Goal: Task Accomplishment & Management: Use online tool/utility

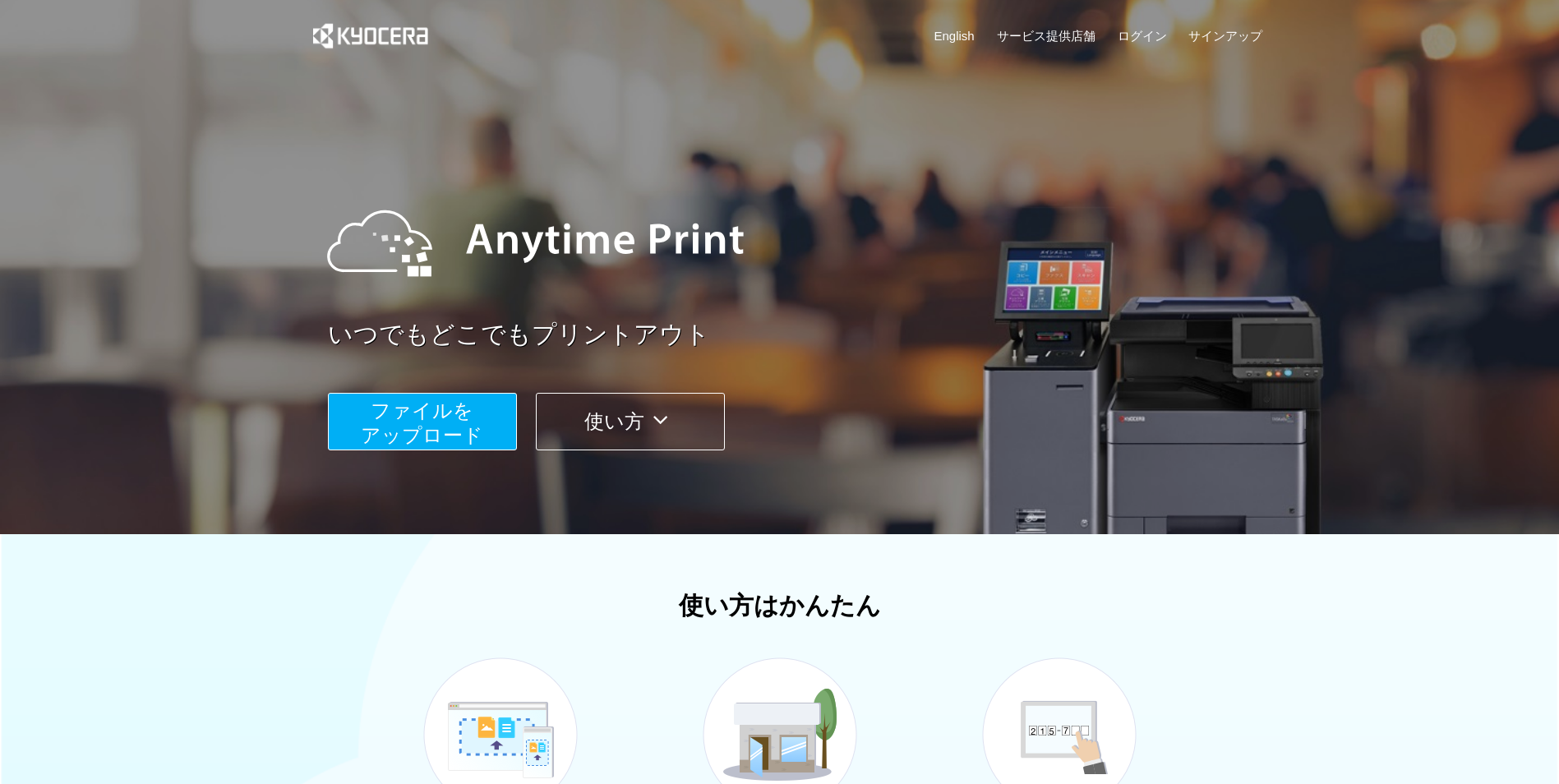
click at [1166, 25] on div "English サービス提供店舗 ログイン サインアップ" at bounding box center [780, 40] width 967 height 80
click at [1161, 32] on link "ログイン" at bounding box center [1143, 36] width 50 height 17
click at [437, 415] on span "ファイルを ​​アップロード" at bounding box center [422, 422] width 123 height 47
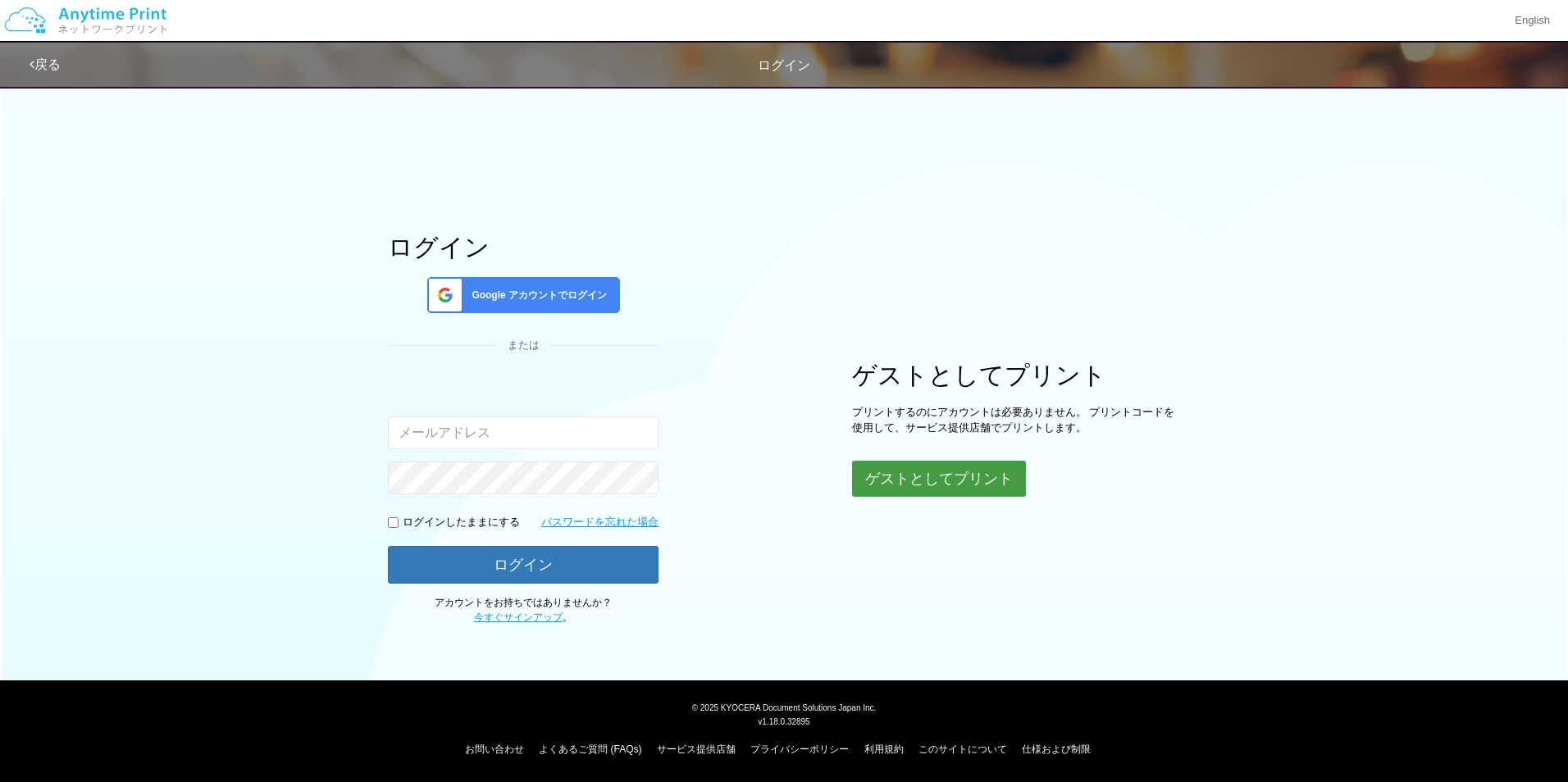
click at [982, 475] on button "ゲストとしてプリント" at bounding box center [938, 479] width 173 height 36
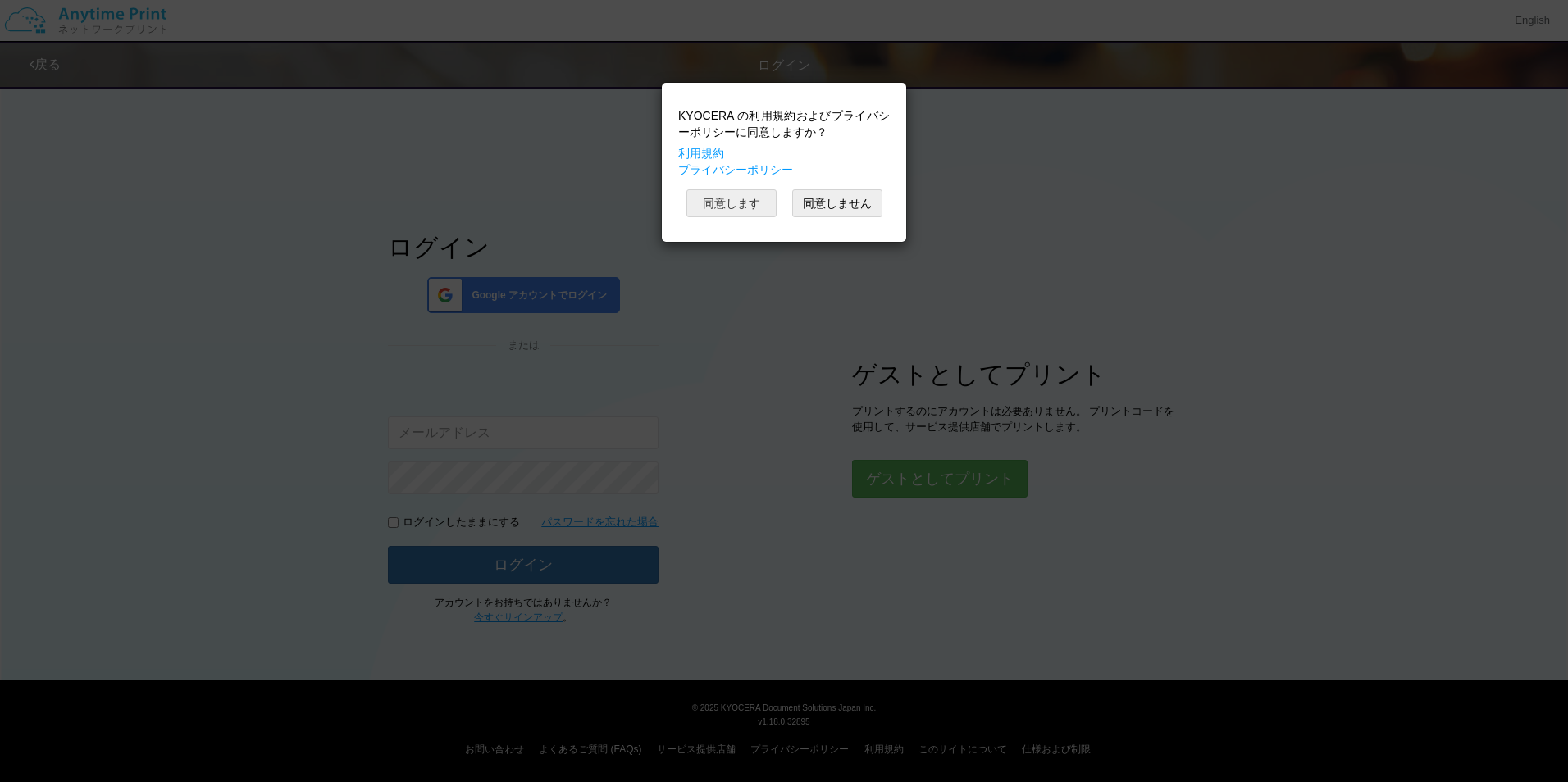
click at [736, 203] on button "同意します" at bounding box center [731, 203] width 90 height 28
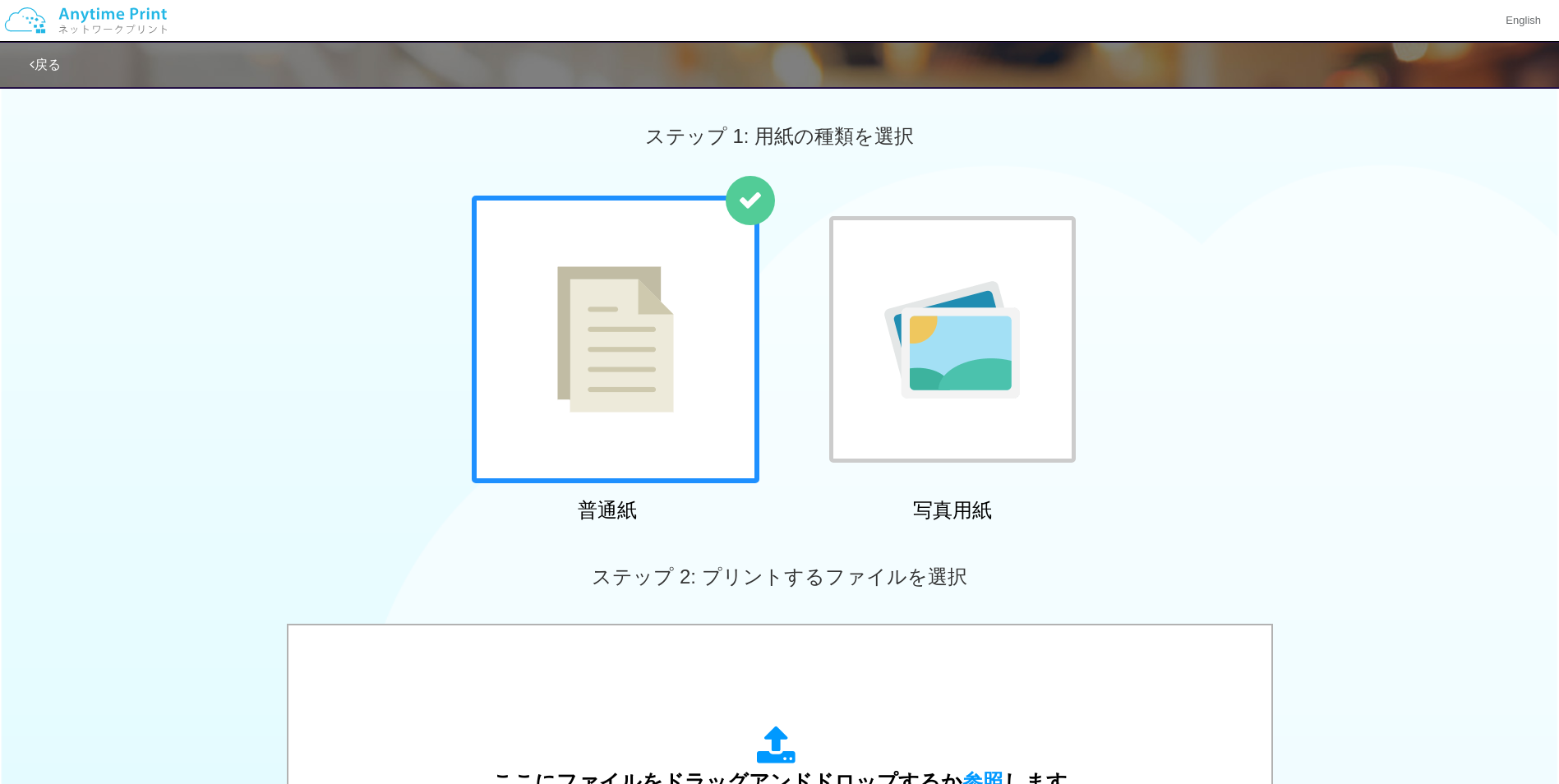
click at [100, 8] on img at bounding box center [85, 21] width 175 height 57
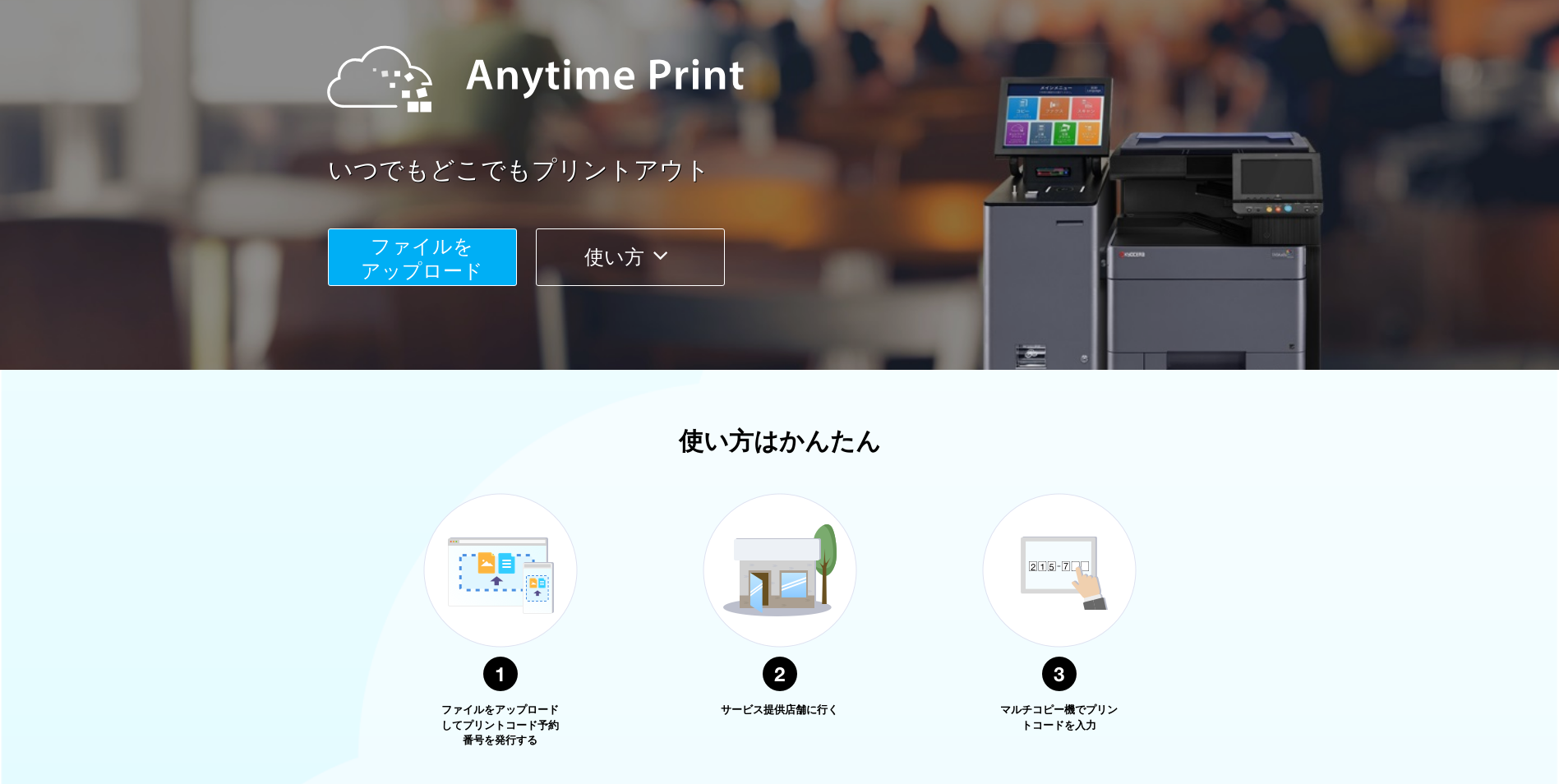
scroll to position [384, 0]
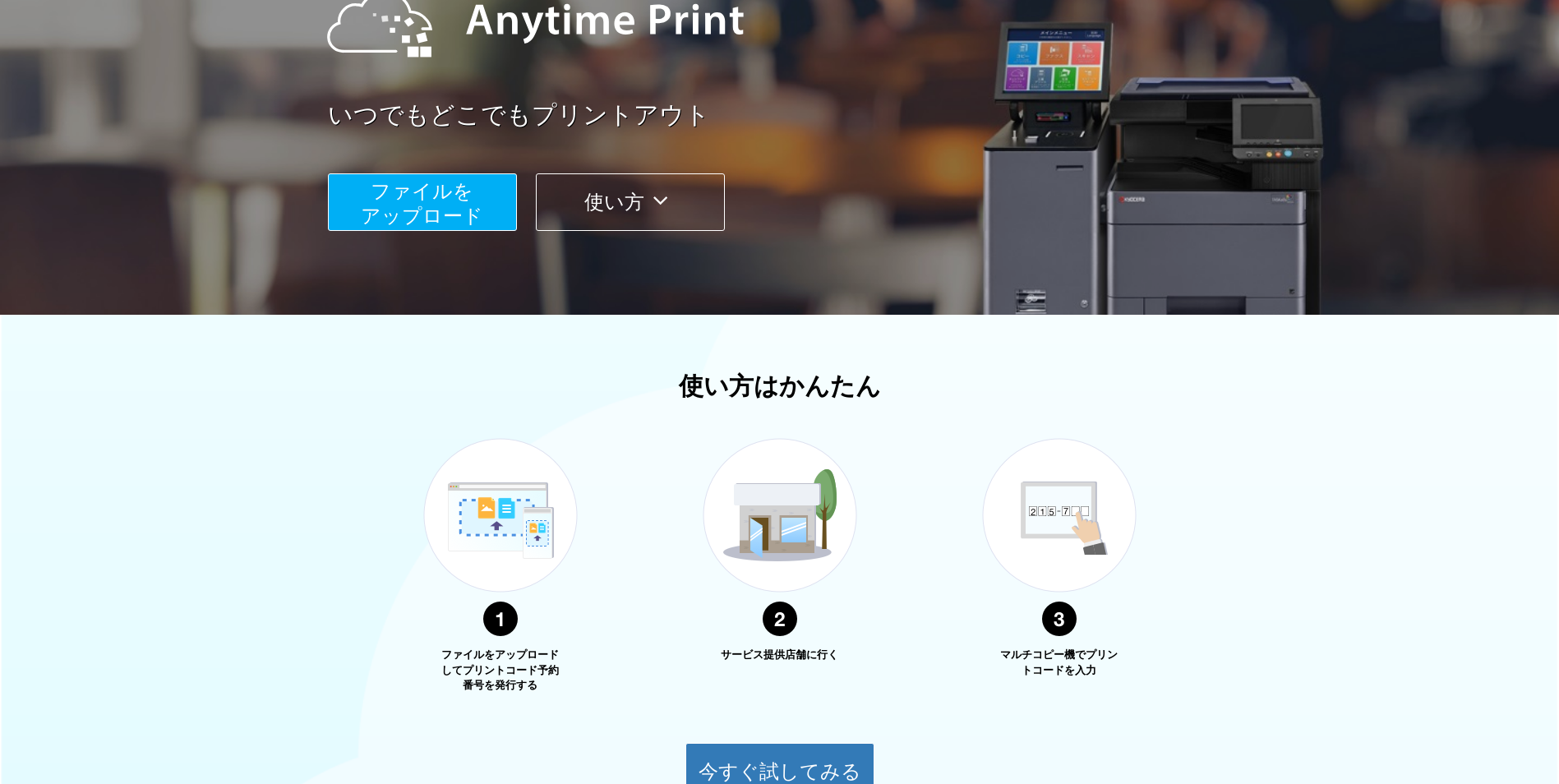
click at [650, 190] on icon at bounding box center [660, 201] width 32 height 24
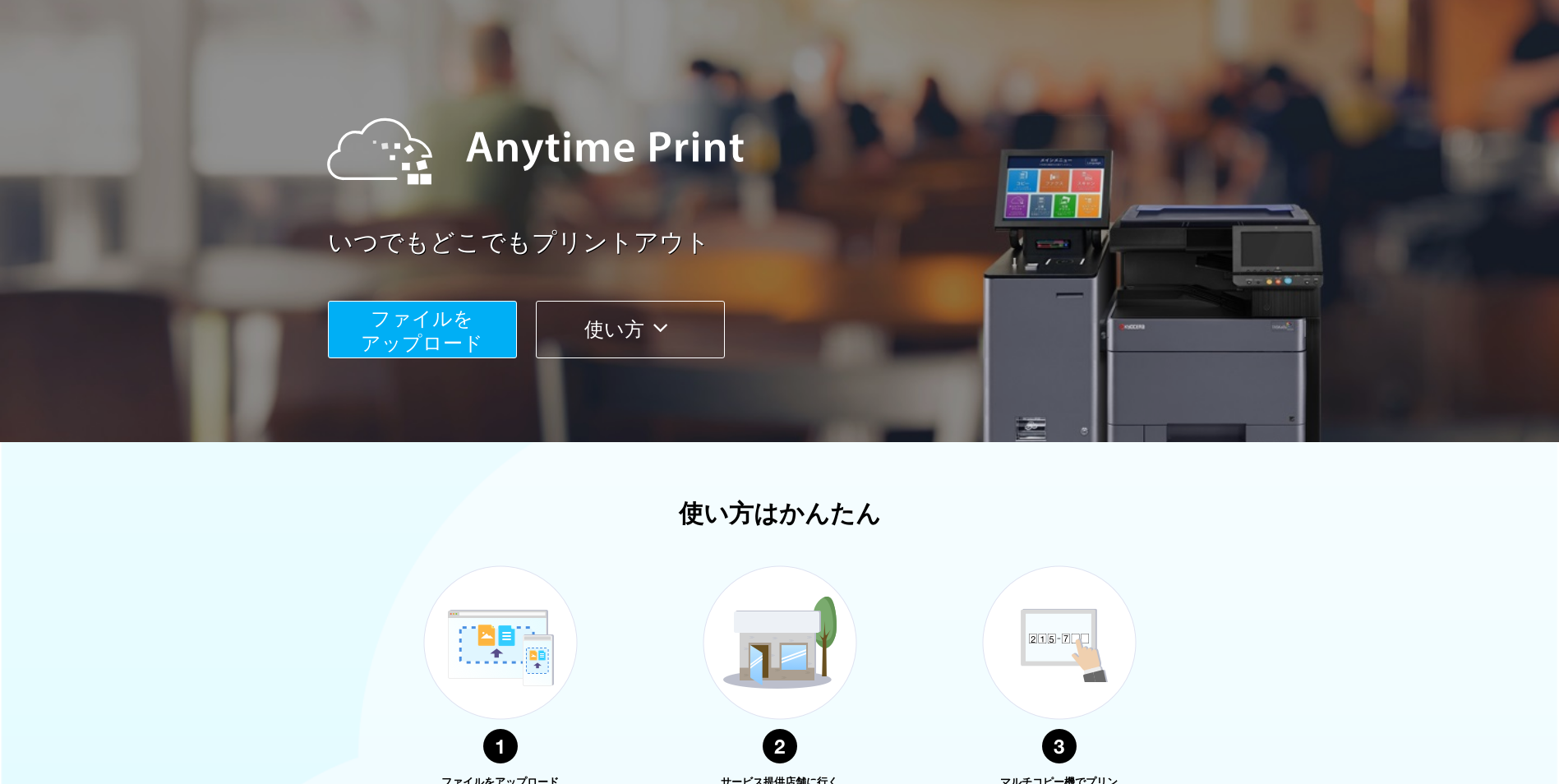
scroll to position [0, 0]
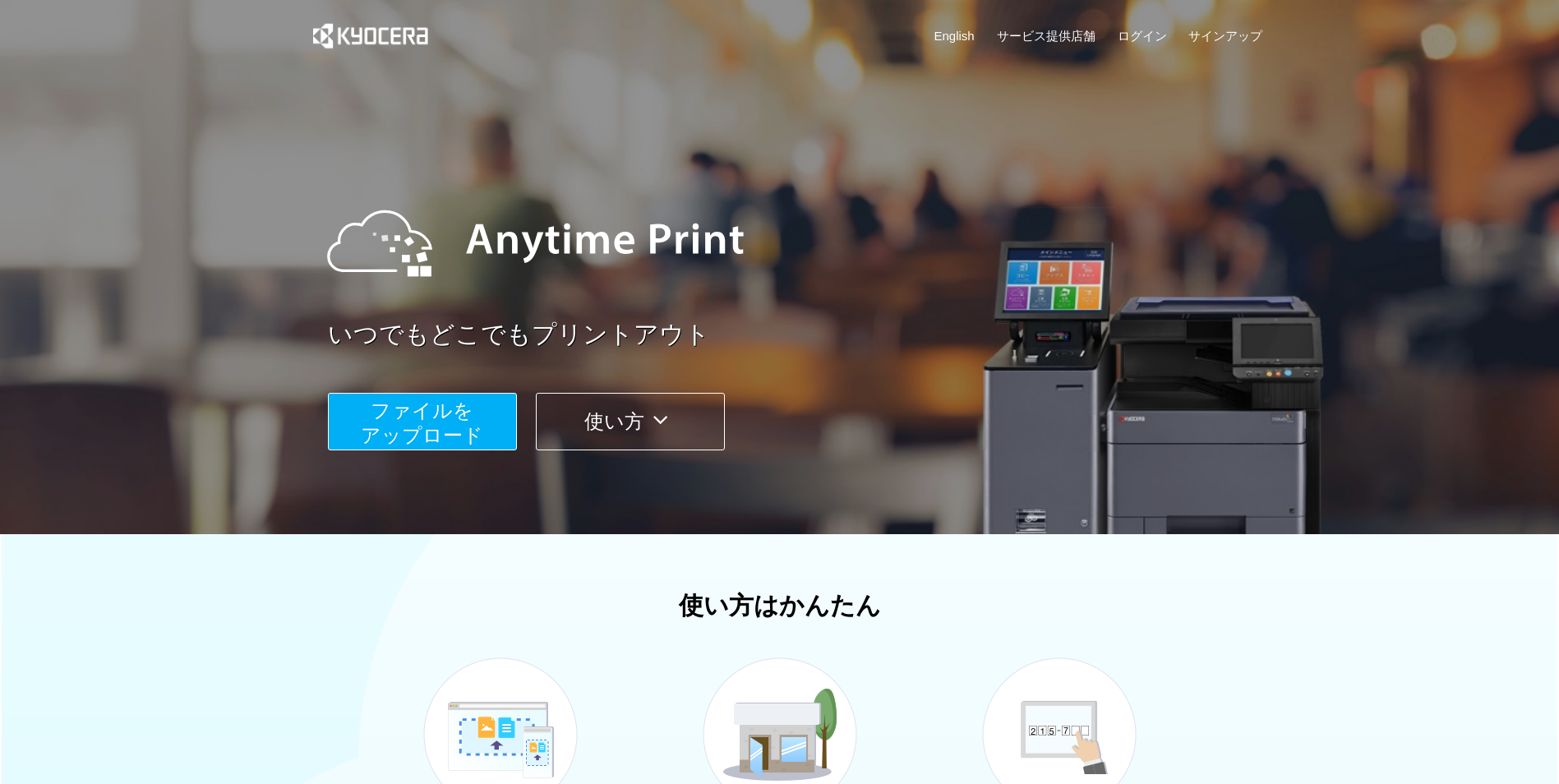
click at [588, 414] on button "使い方" at bounding box center [630, 422] width 189 height 57
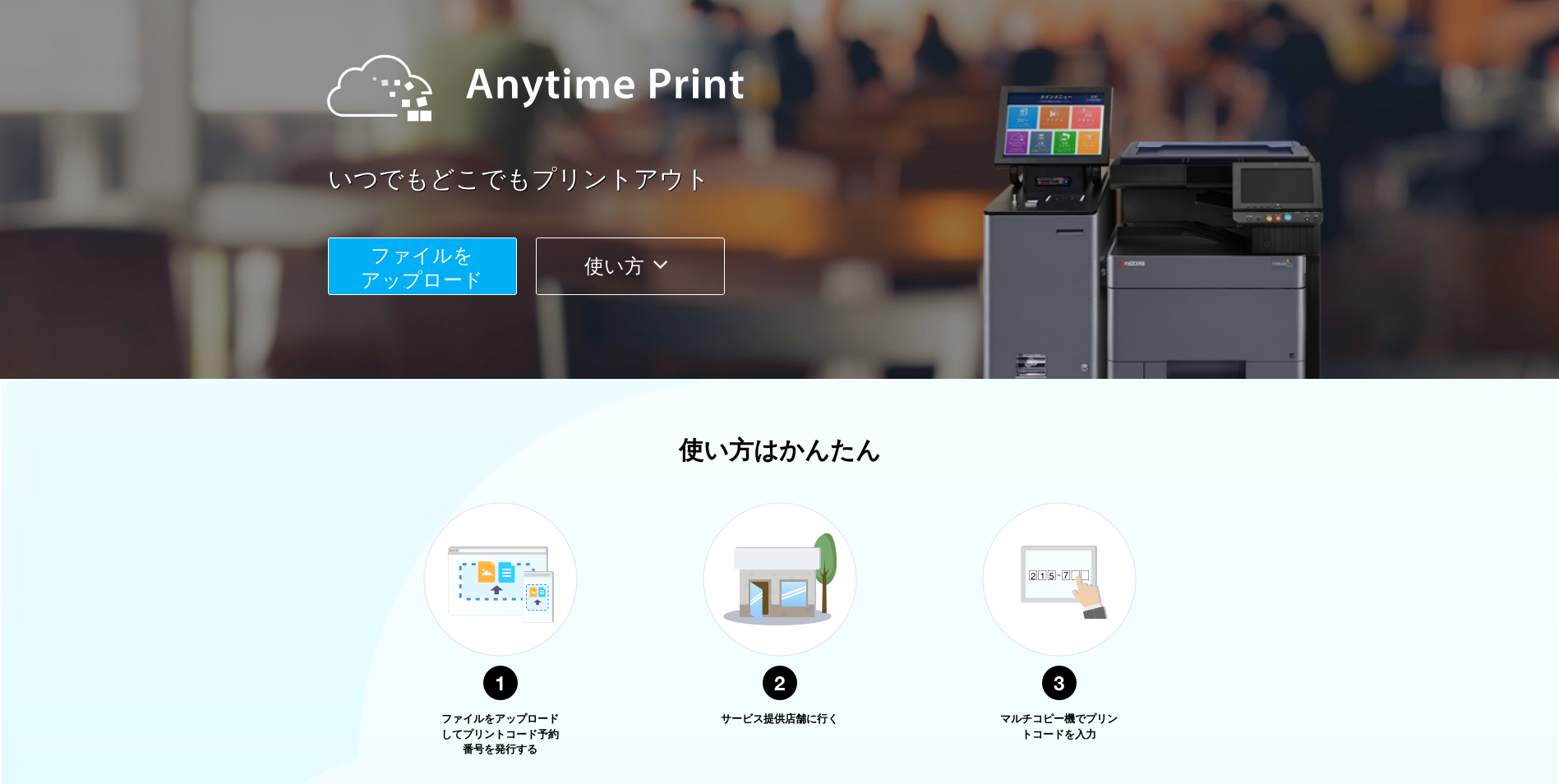
scroll to position [384, 0]
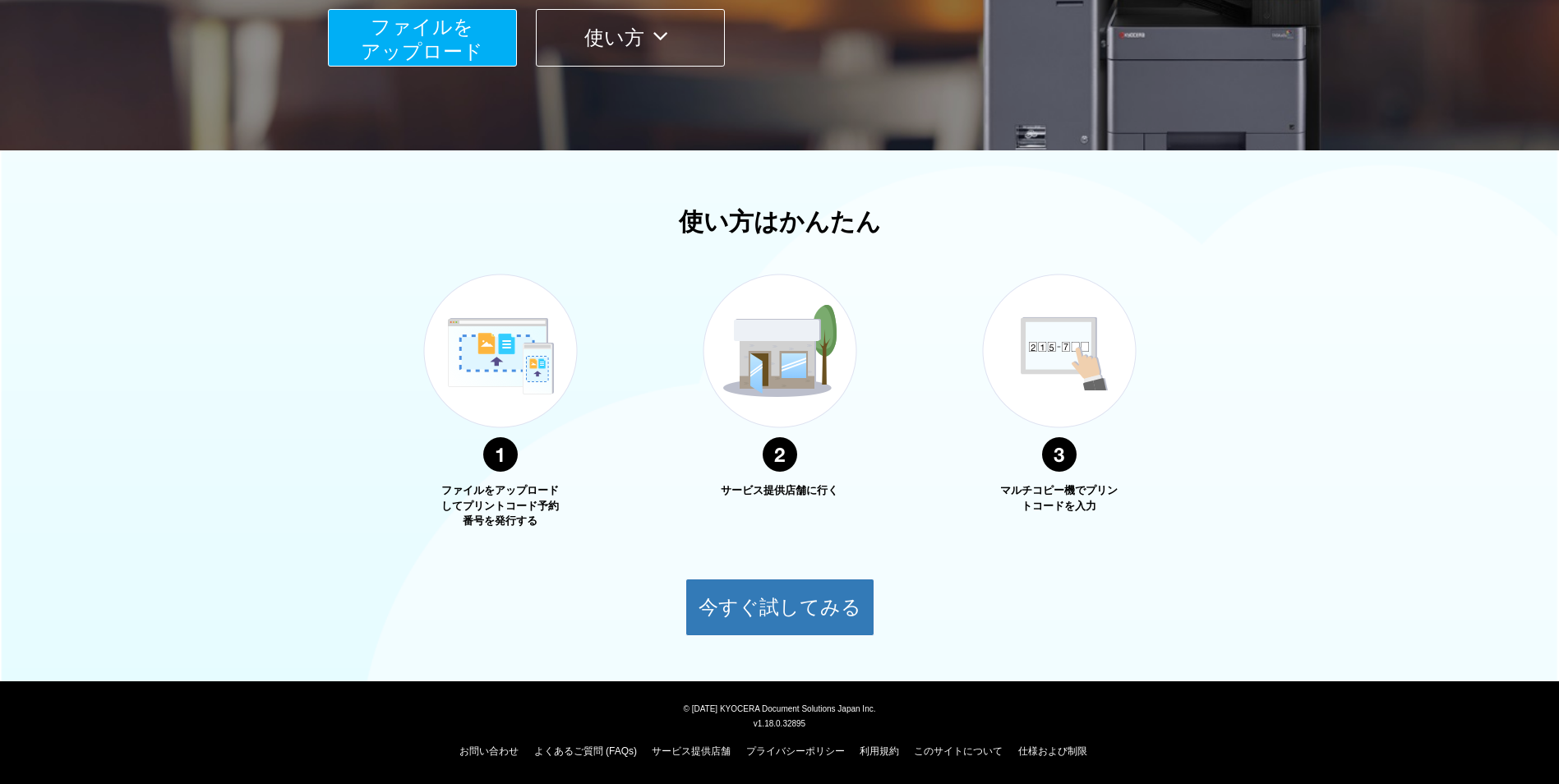
click at [495, 412] on img at bounding box center [501, 373] width 205 height 260
click at [800, 355] on img at bounding box center [780, 373] width 205 height 260
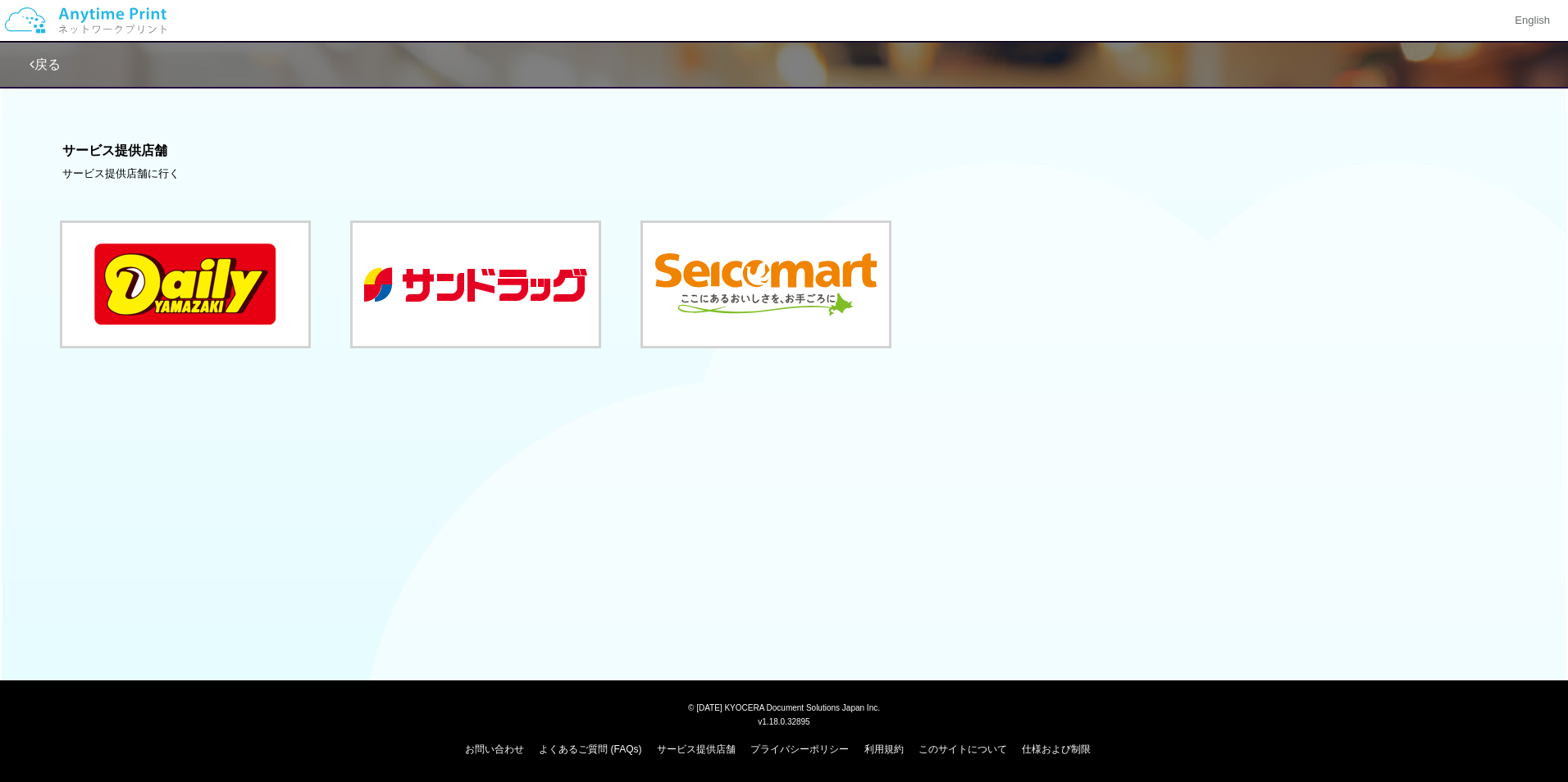
click at [1144, 414] on div "戻る サービス提供店舗 サービス提供店舗に行く" at bounding box center [784, 232] width 1568 height 466
click at [51, 23] on img at bounding box center [85, 21] width 174 height 57
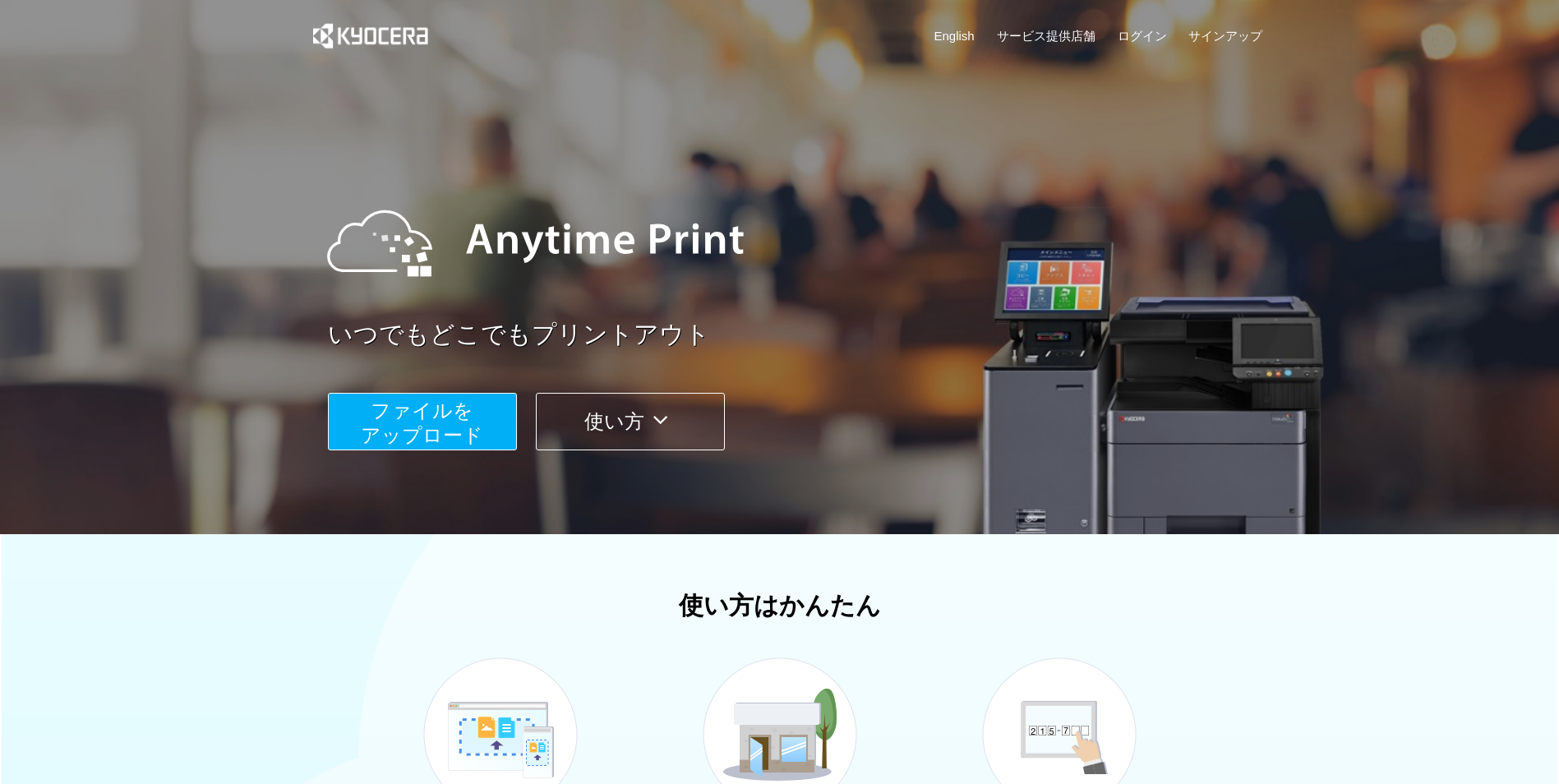
click at [382, 30] on img at bounding box center [370, 36] width 148 height 71
click at [599, 239] on img at bounding box center [535, 243] width 450 height 148
click at [531, 336] on link "いつでもどこでもプリントアウト" at bounding box center [800, 335] width 945 height 36
